Goal: Task Accomplishment & Management: Manage account settings

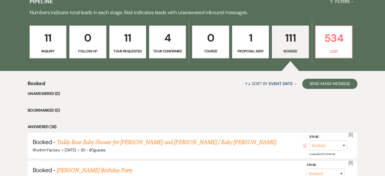
drag, startPoint x: 292, startPoint y: 41, endPoint x: 291, endPoint y: 45, distance: 4.9
click at [292, 41] on p "111" at bounding box center [290, 37] width 30 height 17
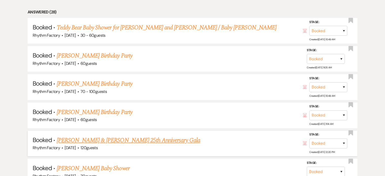
scroll to position [152, 0]
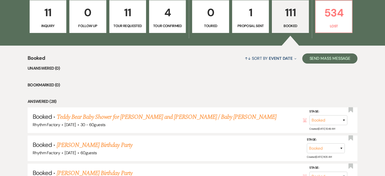
click at [293, 21] on link "111 Booked" at bounding box center [290, 16] width 37 height 33
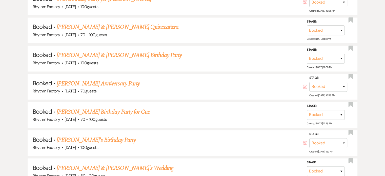
scroll to position [861, 0]
click at [124, 107] on link "[PERSON_NAME] Birthday Party for Cue" at bounding box center [103, 111] width 93 height 9
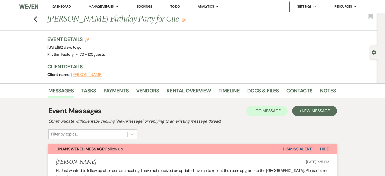
click at [297, 147] on button "Dismiss Alert" at bounding box center [297, 149] width 29 height 10
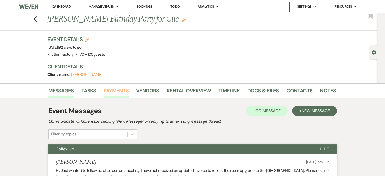
drag, startPoint x: 116, startPoint y: 90, endPoint x: 168, endPoint y: 94, distance: 51.8
click at [117, 90] on link "Payments" at bounding box center [116, 92] width 25 height 11
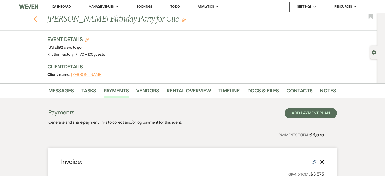
click at [37, 19] on icon "Previous" at bounding box center [36, 19] width 4 height 6
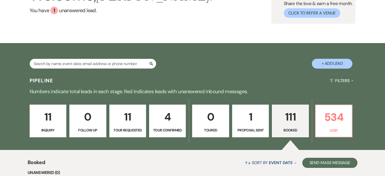
scroll to position [76, 0]
